Goal: Transaction & Acquisition: Purchase product/service

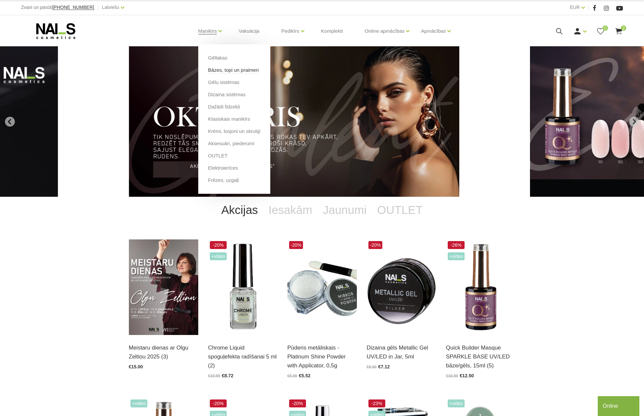
click at [221, 70] on link "Bāzes, topi un praimeri" at bounding box center [233, 69] width 51 height 7
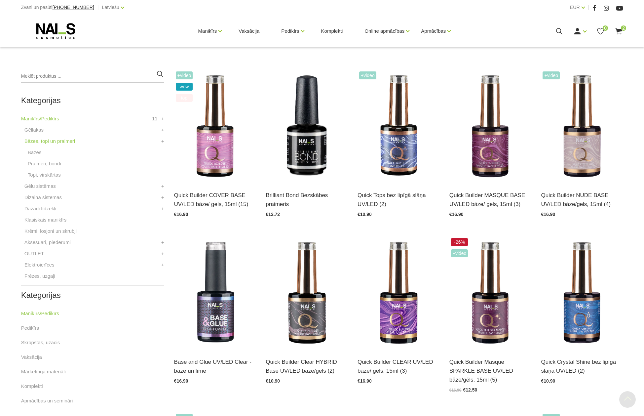
scroll to position [165, 0]
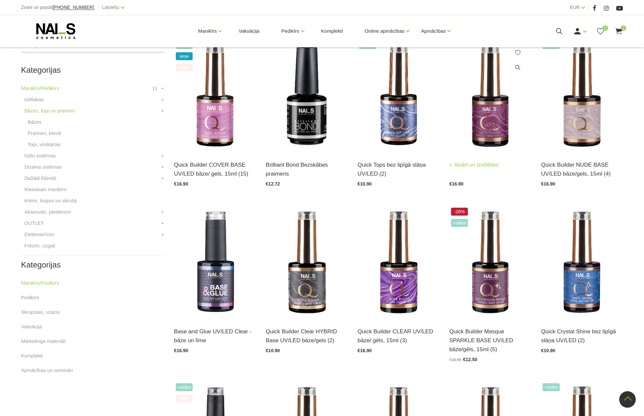
click at [490, 126] on img at bounding box center [490, 95] width 82 height 113
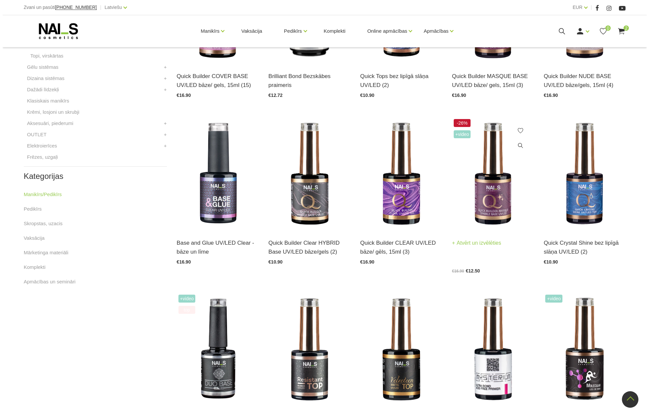
scroll to position [188, 0]
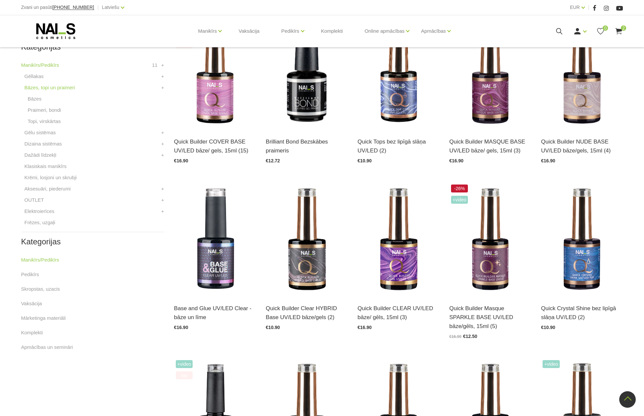
click at [618, 31] on use at bounding box center [619, 31] width 7 height 6
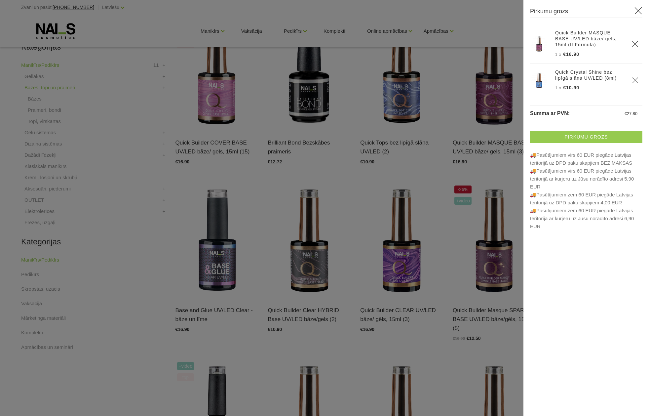
click at [575, 135] on link "Pirkumu grozs" at bounding box center [586, 137] width 112 height 12
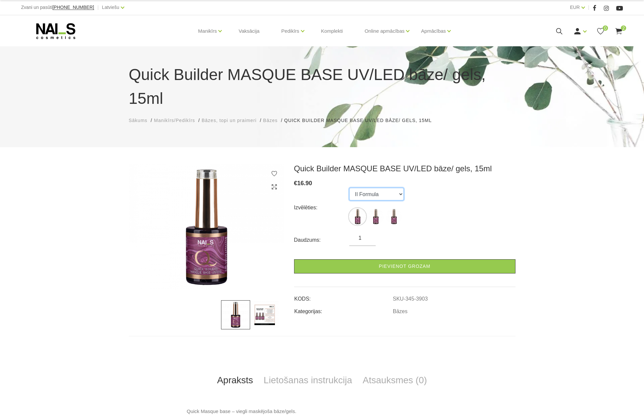
click at [398, 188] on select "II Formula I Formula Original Formula" at bounding box center [376, 194] width 55 height 13
click at [349, 188] on select "II Formula I Formula Original Formula" at bounding box center [376, 194] width 55 height 13
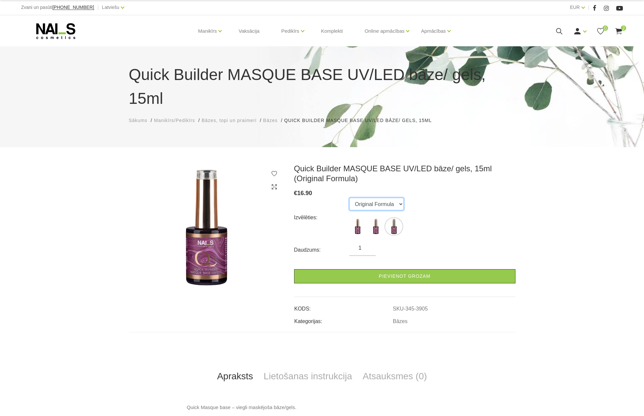
click at [400, 198] on select "II Formula I Formula Original Formula" at bounding box center [376, 204] width 55 height 13
select select "3903"
click at [349, 198] on select "II Formula I Formula Original Formula" at bounding box center [376, 204] width 55 height 13
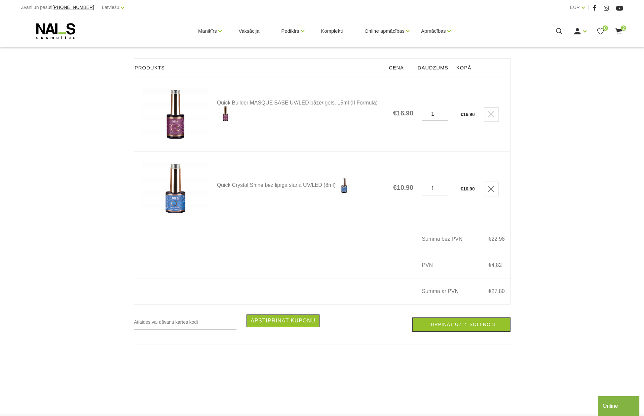
scroll to position [99, 0]
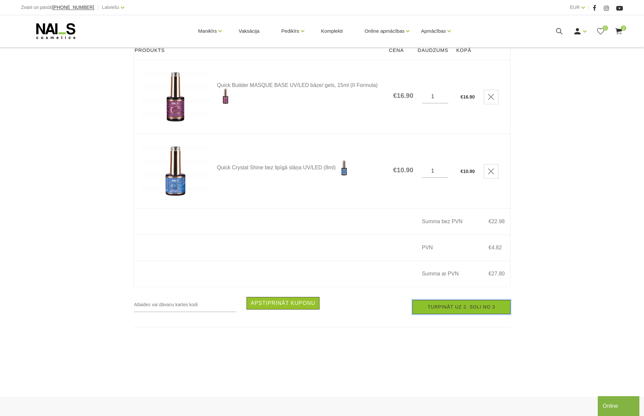
click at [478, 308] on link "Turpināt uz 2. soli no 3" at bounding box center [461, 307] width 98 height 14
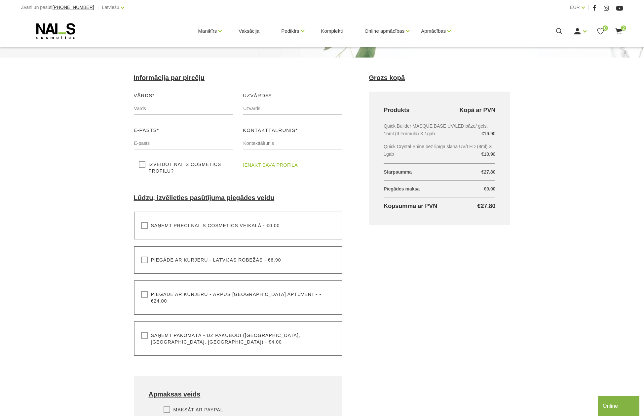
scroll to position [66, 0]
click at [163, 103] on input "text" at bounding box center [183, 108] width 99 height 13
click at [558, 41] on link "Ienākt" at bounding box center [565, 41] width 50 height 13
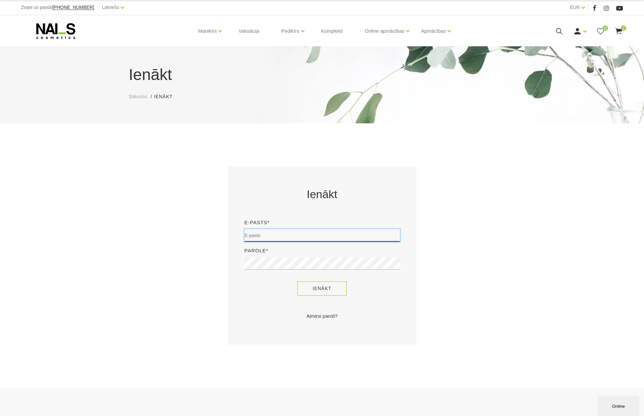
type input "[EMAIL_ADDRESS][DOMAIN_NAME]"
click at [330, 289] on button "Ienākt" at bounding box center [321, 288] width 49 height 14
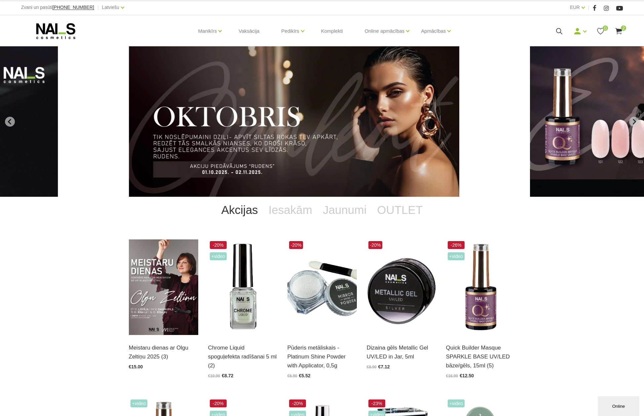
drag, startPoint x: 619, startPoint y: 27, endPoint x: 615, endPoint y: 36, distance: 10.1
click at [619, 27] on icon at bounding box center [619, 31] width 8 height 8
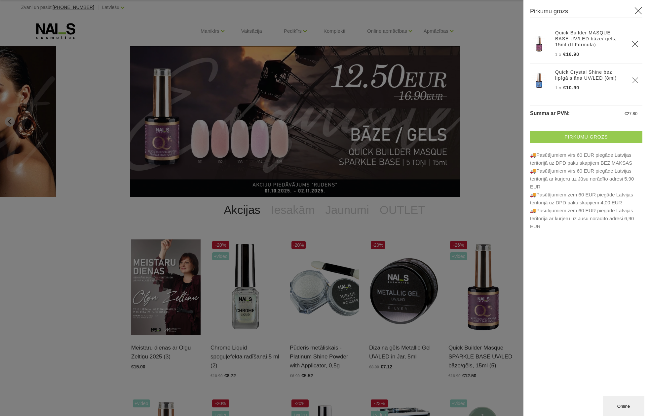
click at [596, 131] on link "Pirkumu grozs" at bounding box center [586, 137] width 112 height 12
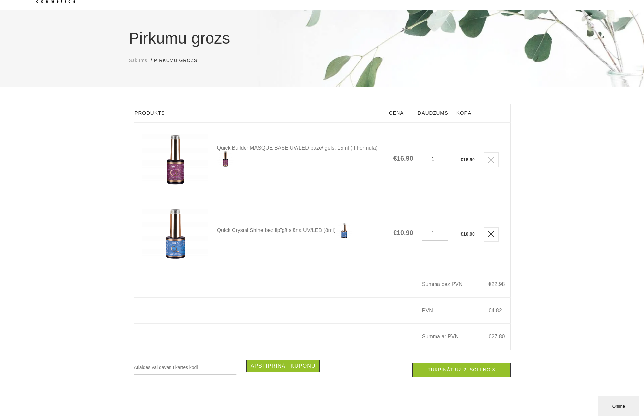
scroll to position [99, 0]
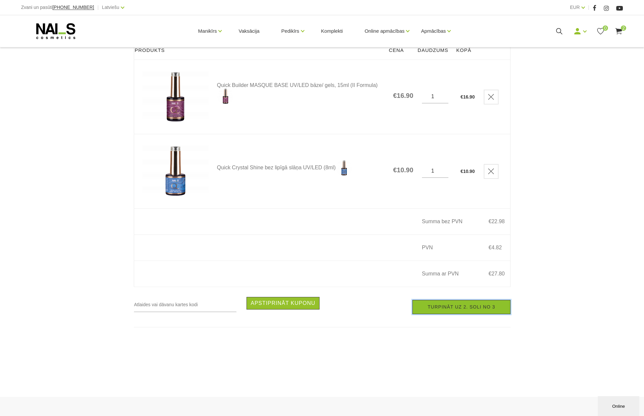
click at [453, 308] on link "Turpināt uz 2. soli no 3" at bounding box center [461, 307] width 98 height 14
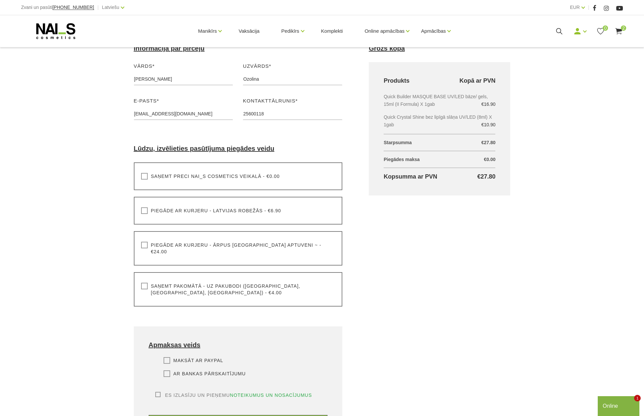
scroll to position [99, 0]
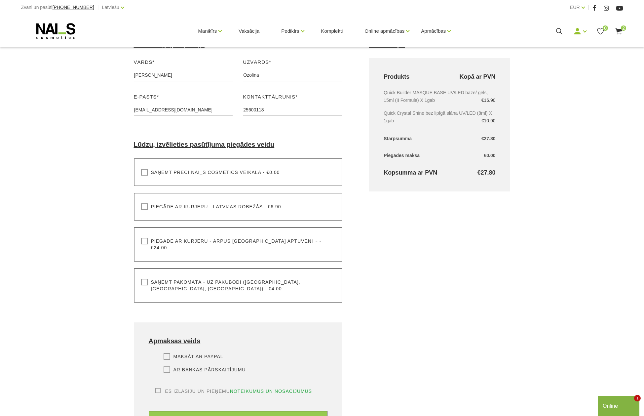
click at [143, 279] on label "Saņemt pakomātā - uz pakubodi (Latvija, Lietuva, Igaunija) - €4.00" at bounding box center [238, 285] width 194 height 13
click at [0, 0] on input "Saņemt pakomātā - uz pakubodi (Latvija, Lietuva, Igaunija) - €4.00" at bounding box center [0, 0] width 0 height 0
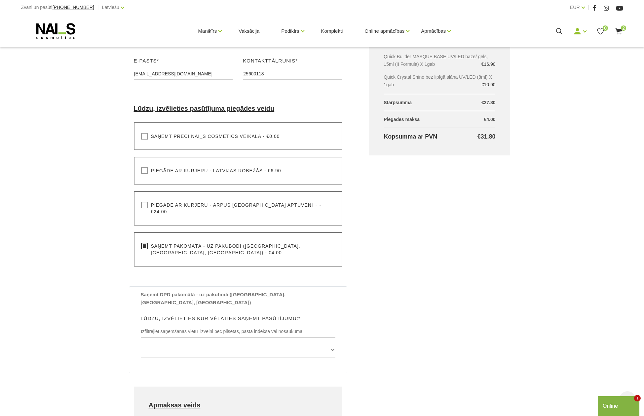
scroll to position [198, 0]
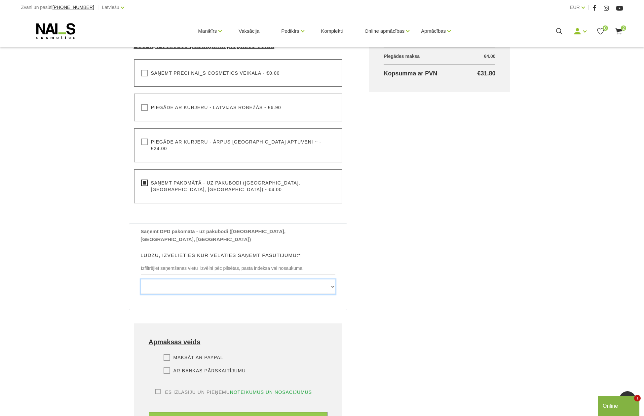
click at [331, 279] on select "Edvarta Virzas iela 2 , IECAVA, LV3913, (Paku Skapis TOP Iecava) Rīgas iela 27 …" at bounding box center [238, 286] width 195 height 15
select select "Raiņa iela 26/28 , CĒSIS, LV4101, (Paku Skapis TC Globuss)"
click at [141, 279] on select "Edvarta Virzas iela 2 , IECAVA, LV3913, (Paku Skapis TOP Iecava) Rīgas iela 27 …" at bounding box center [238, 286] width 195 height 15
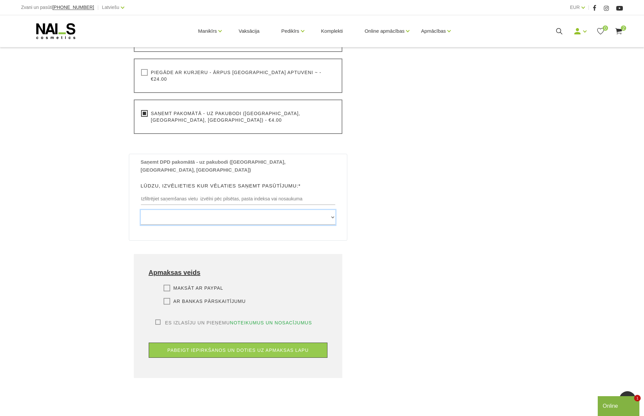
scroll to position [297, 0]
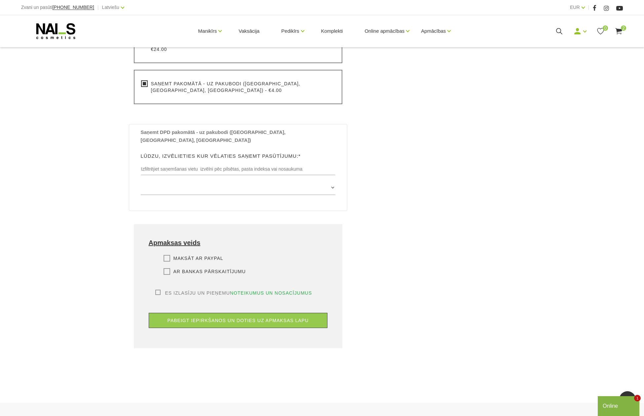
click at [166, 268] on label "Ar bankas pārskaitījumu" at bounding box center [205, 271] width 82 height 7
click at [0, 0] on input "Ar bankas pārskaitījumu" at bounding box center [0, 0] width 0 height 0
click at [159, 290] on label "Es izlasīju un pieņemu noteikumus un nosacījumus" at bounding box center [233, 293] width 157 height 7
click at [0, 0] on input "Es izlasīju un pieņemu noteikumus un nosacījumus" at bounding box center [0, 0] width 0 height 0
click at [230, 313] on button "pabeigt iepirkšanos un doties uz apmaksas lapu" at bounding box center [238, 320] width 179 height 15
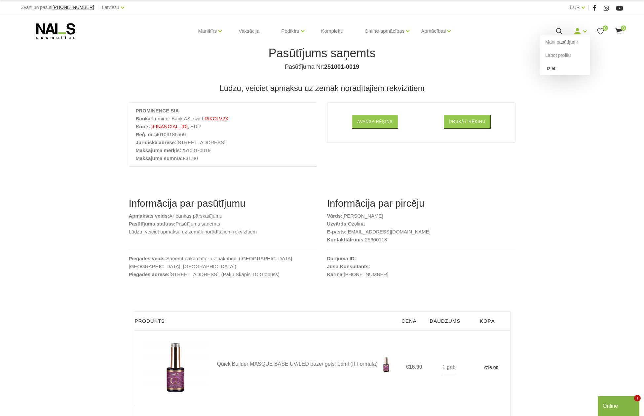
click at [550, 68] on link "Iziet" at bounding box center [565, 68] width 50 height 13
